Goal: Transaction & Acquisition: Purchase product/service

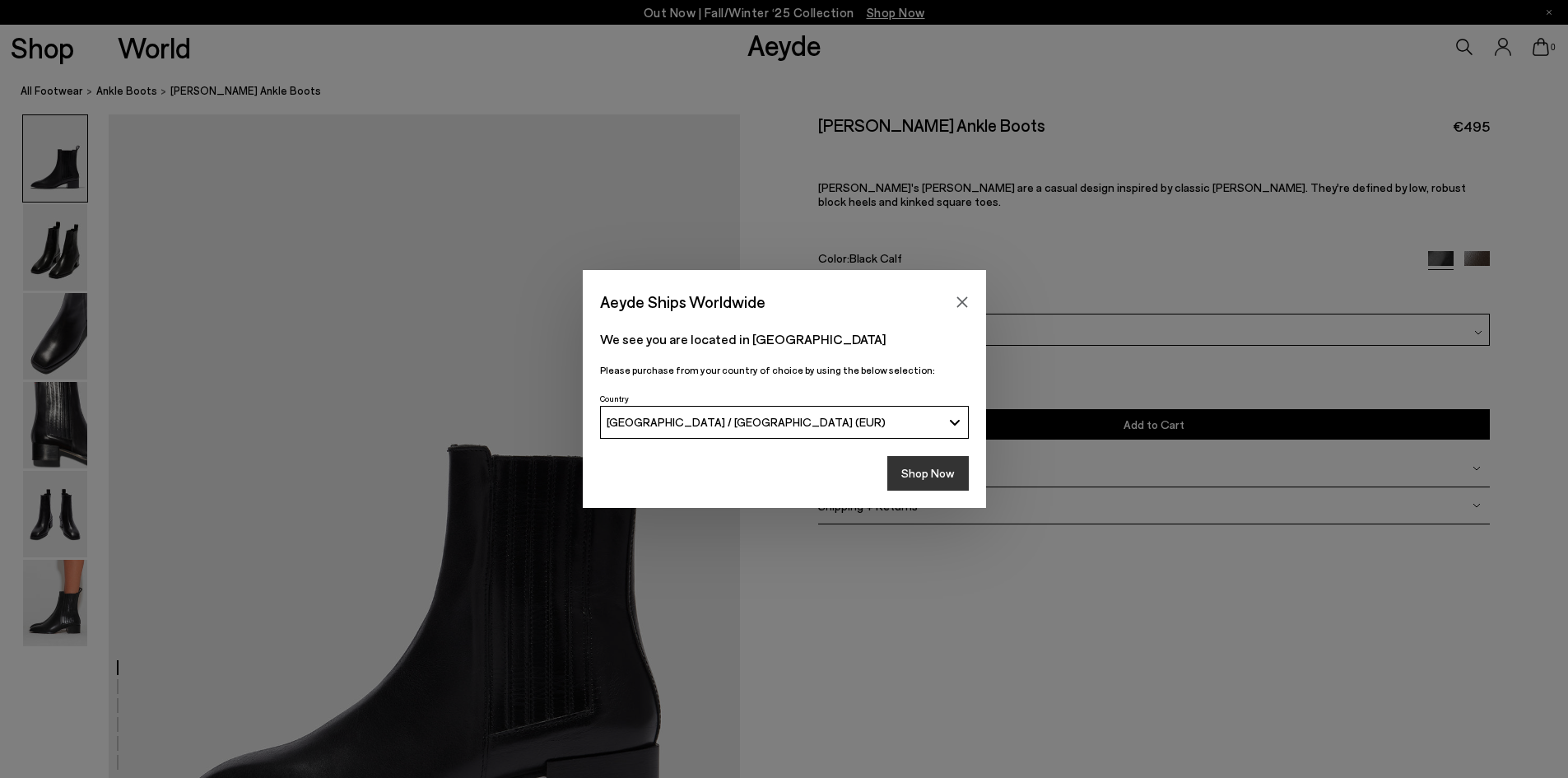
click at [935, 487] on button "Shop Now" at bounding box center [927, 472] width 82 height 35
click at [924, 474] on button "Shop Now" at bounding box center [927, 472] width 82 height 35
click at [920, 480] on button "Shop Now" at bounding box center [927, 472] width 82 height 35
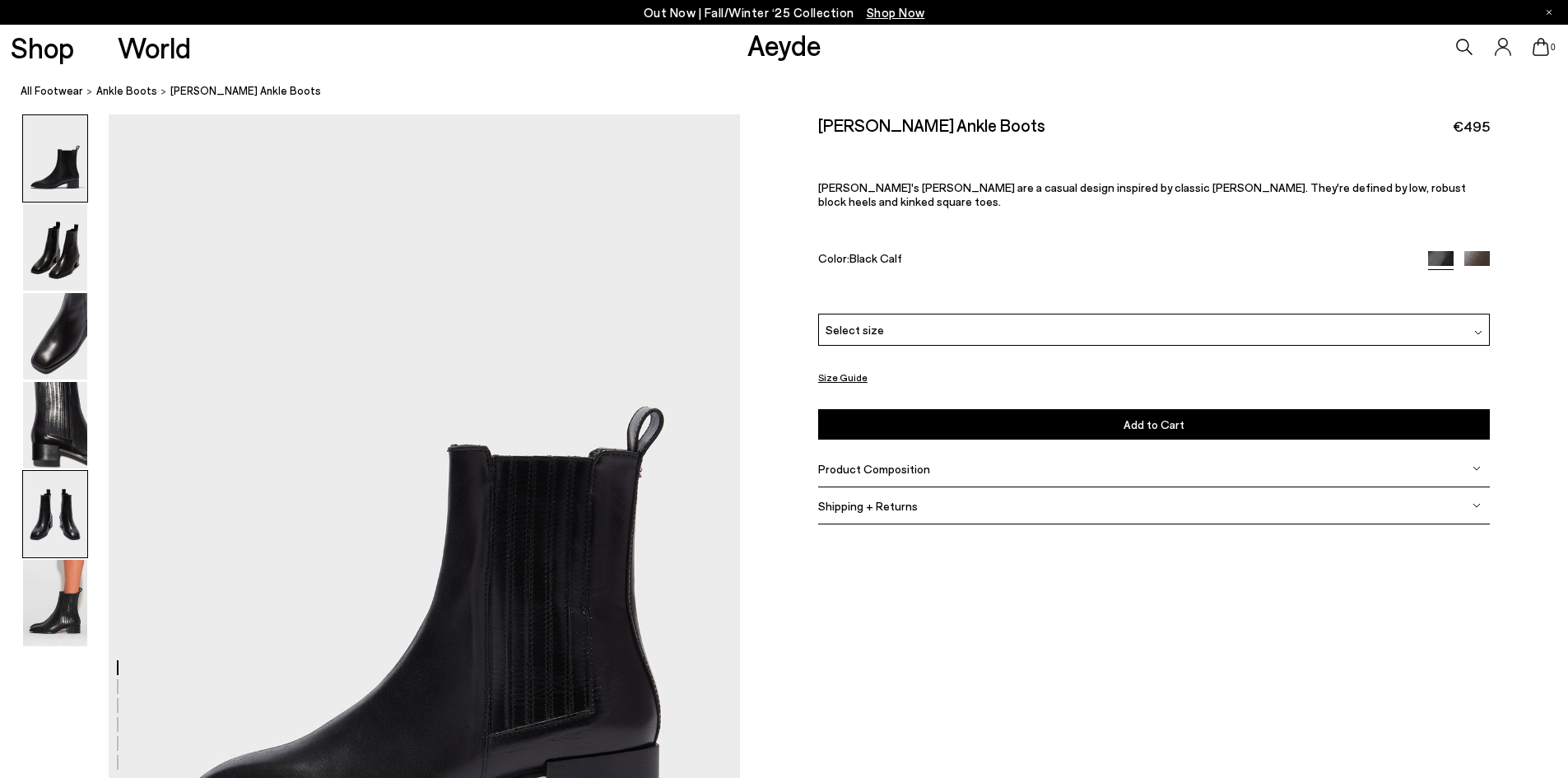
click at [68, 272] on img at bounding box center [55, 247] width 64 height 86
click at [64, 265] on img at bounding box center [55, 247] width 64 height 86
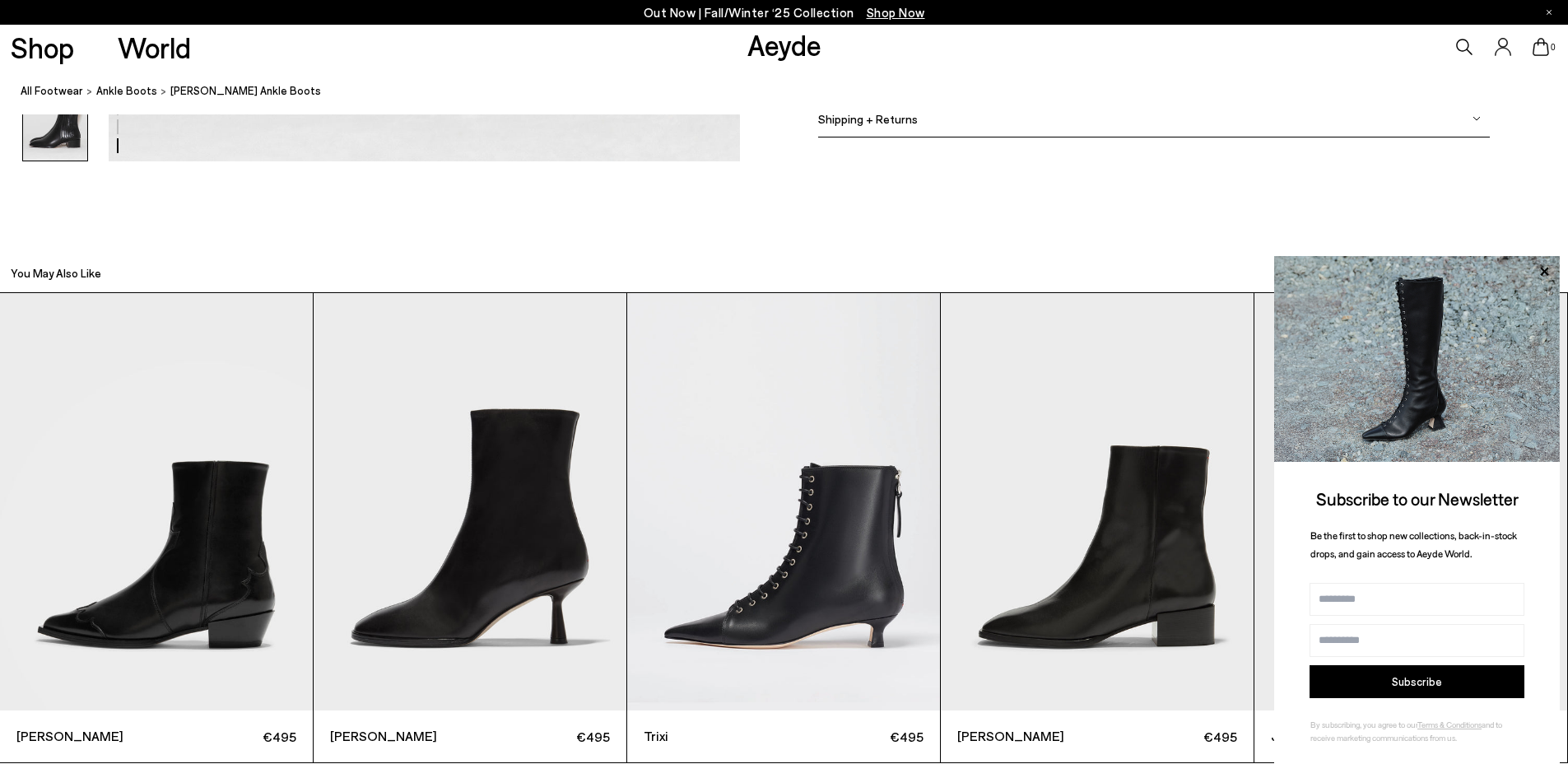
scroll to position [5075, 0]
